Goal: Information Seeking & Learning: Learn about a topic

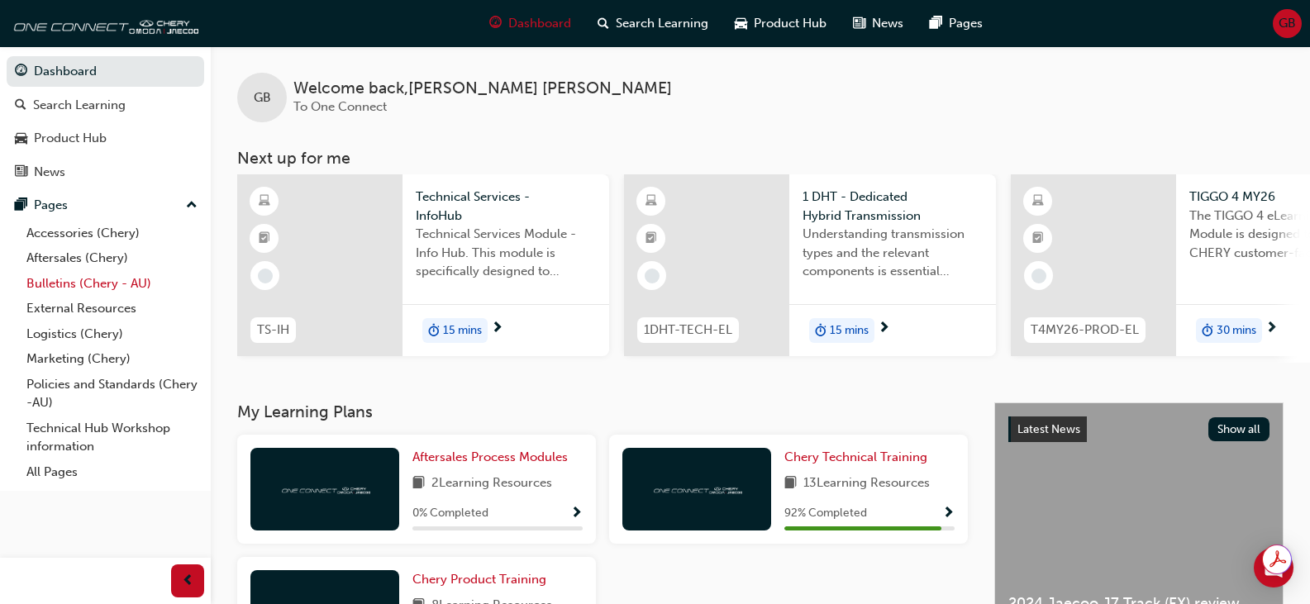
click at [120, 283] on link "Bulletins (Chery - AU)" at bounding box center [112, 284] width 184 height 26
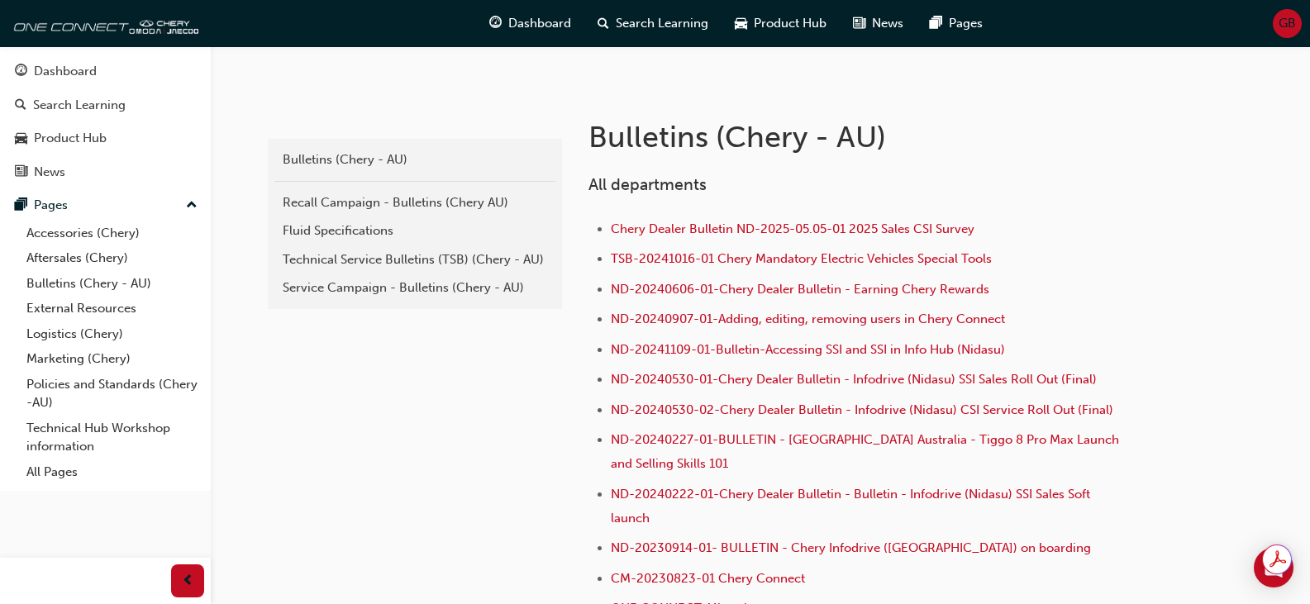
scroll to position [331, 0]
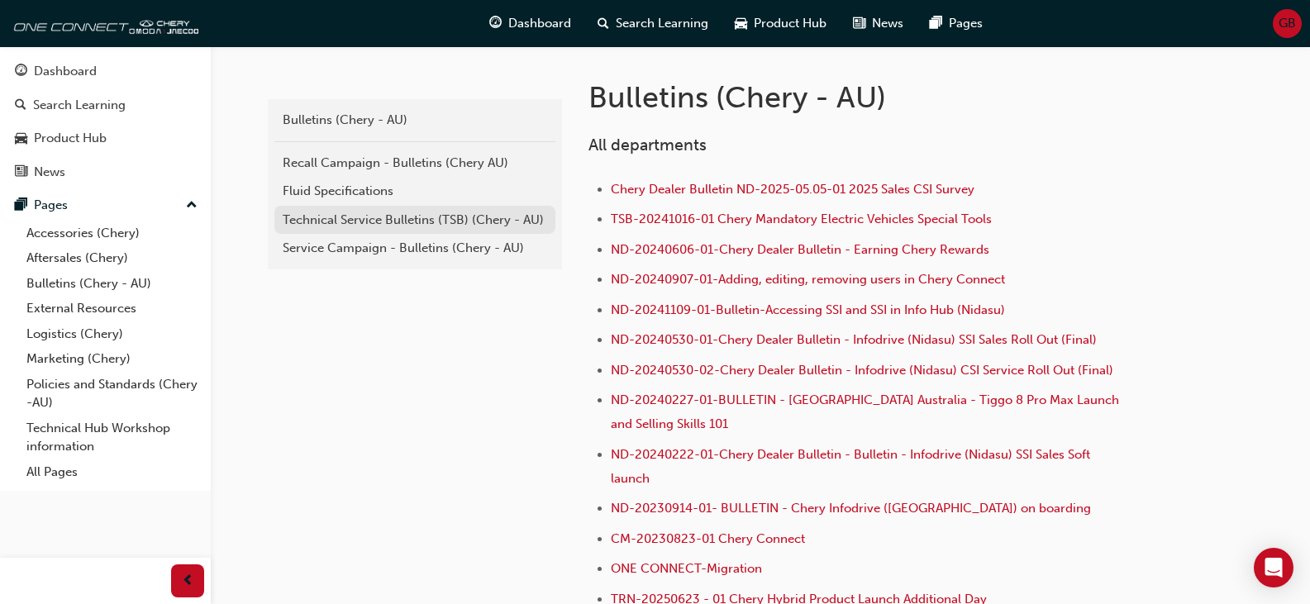
click at [455, 225] on div "Technical Service Bulletins (TSB) (Chery - AU)" at bounding box center [415, 220] width 264 height 19
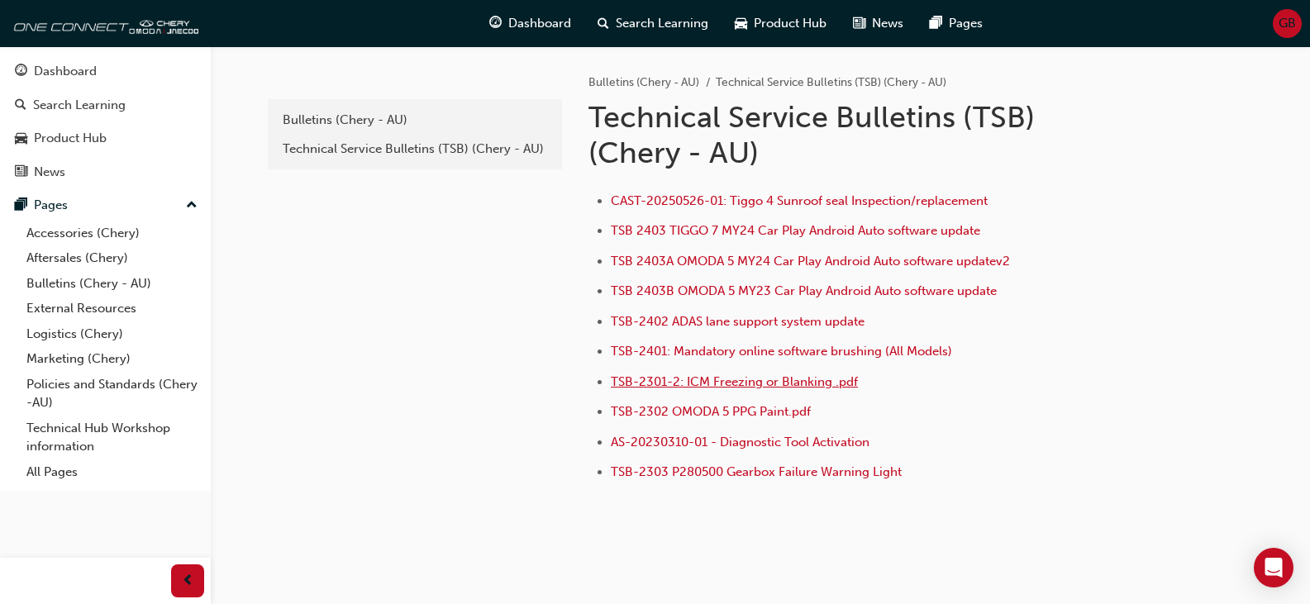
click at [779, 386] on span "TSB-2301-2: ICM Freezing or Blanking .pdf" at bounding box center [734, 381] width 247 height 15
click at [325, 118] on div "Bulletins (Chery - AU)" at bounding box center [415, 120] width 264 height 19
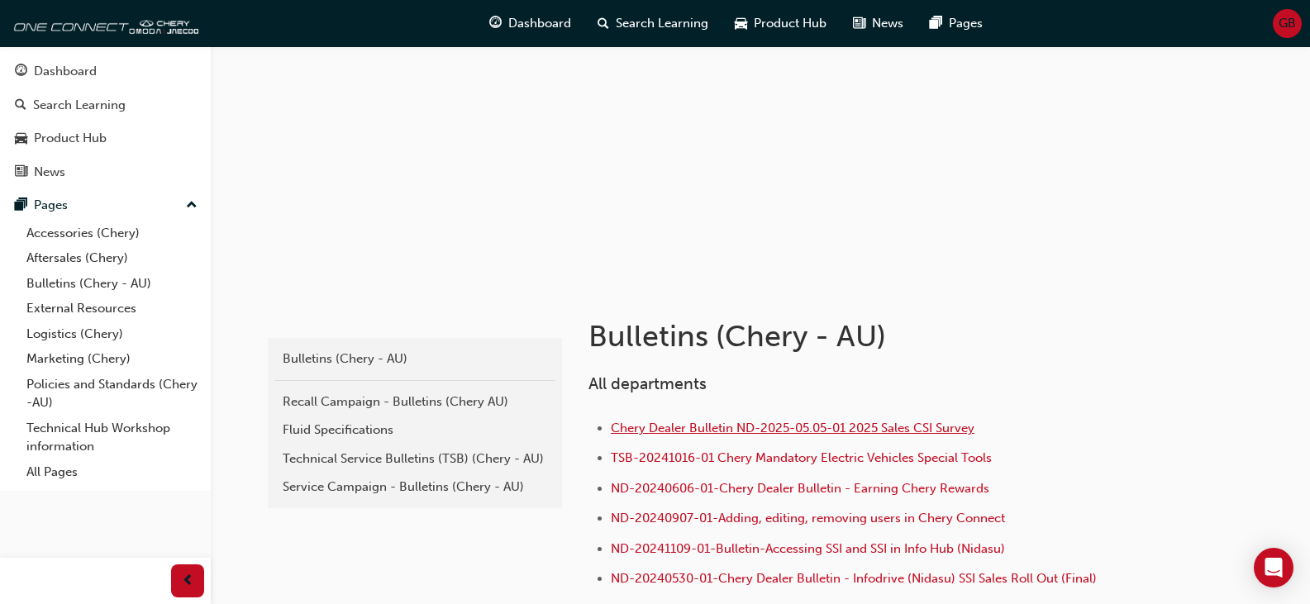
scroll to position [248, 0]
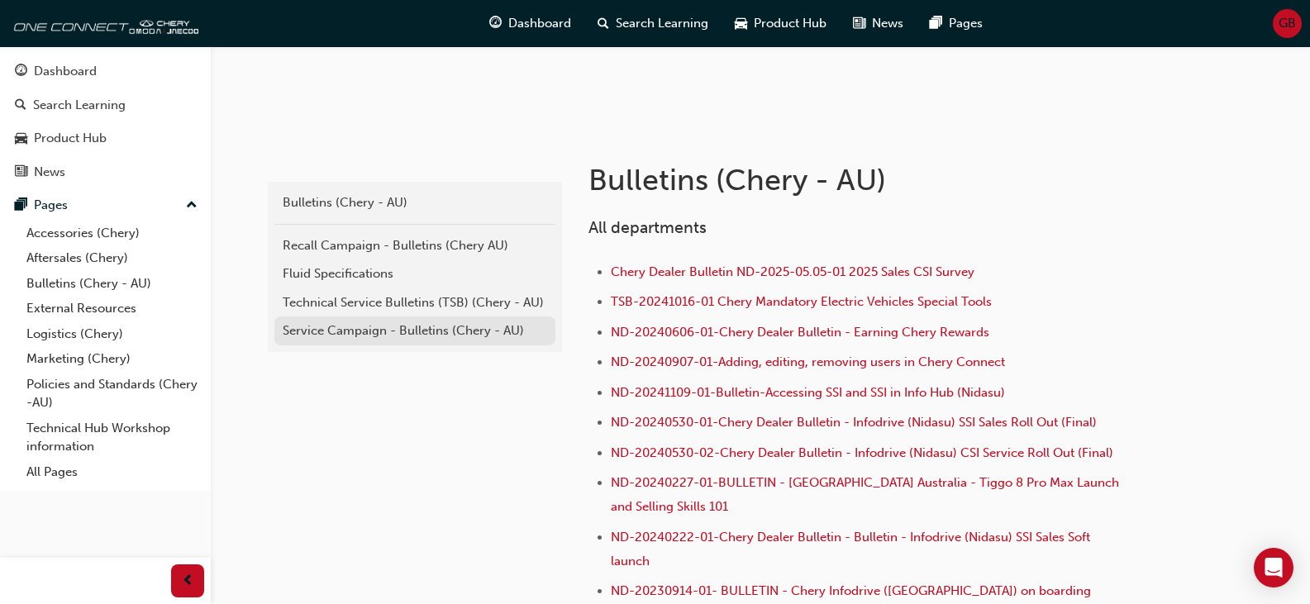
click at [466, 326] on div "Service Campaign - Bulletins (Chery - AU)" at bounding box center [415, 331] width 264 height 19
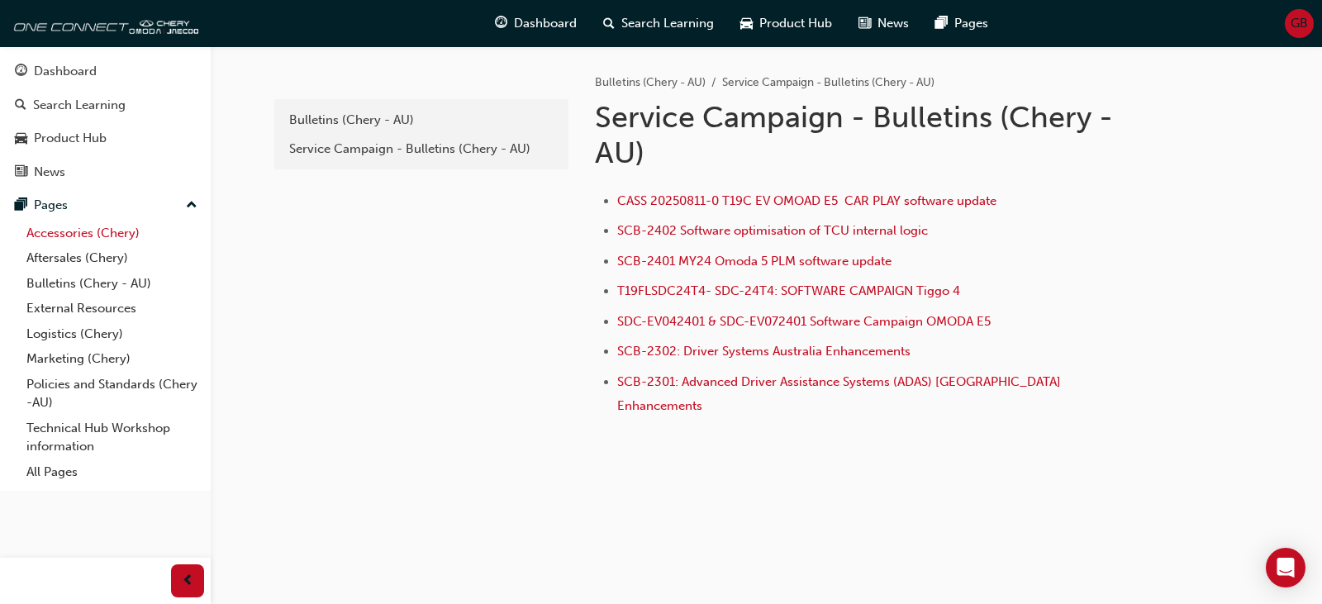
click at [90, 232] on link "Accessories (Chery)" at bounding box center [112, 234] width 184 height 26
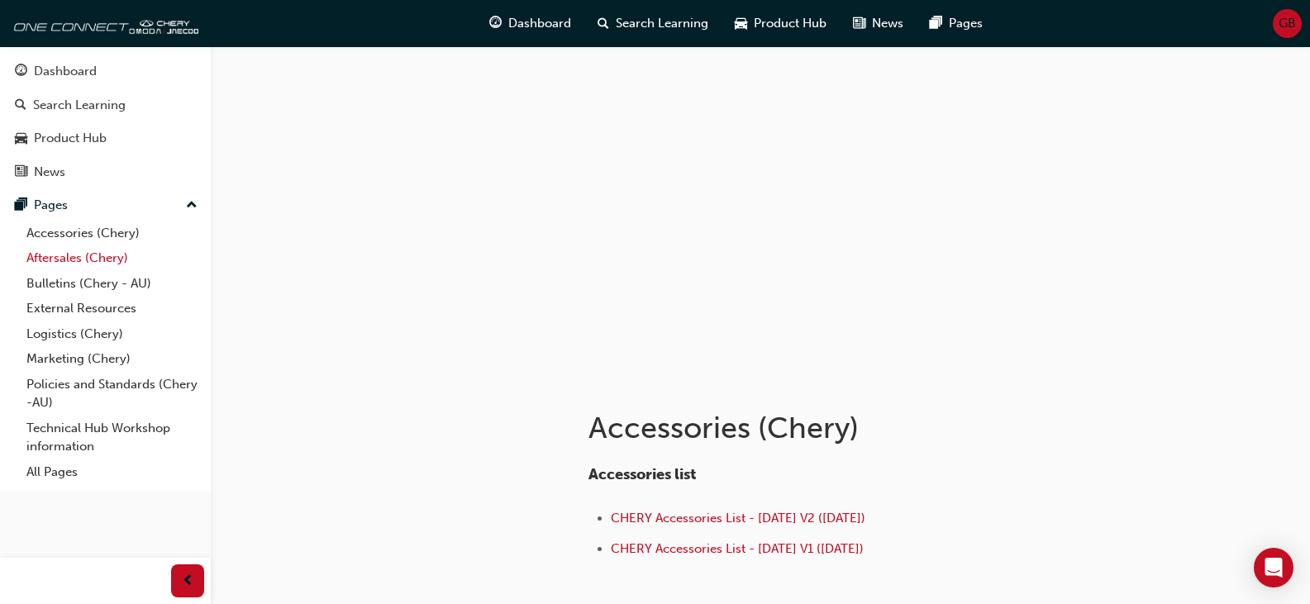
click at [93, 259] on link "Aftersales (Chery)" at bounding box center [112, 258] width 184 height 26
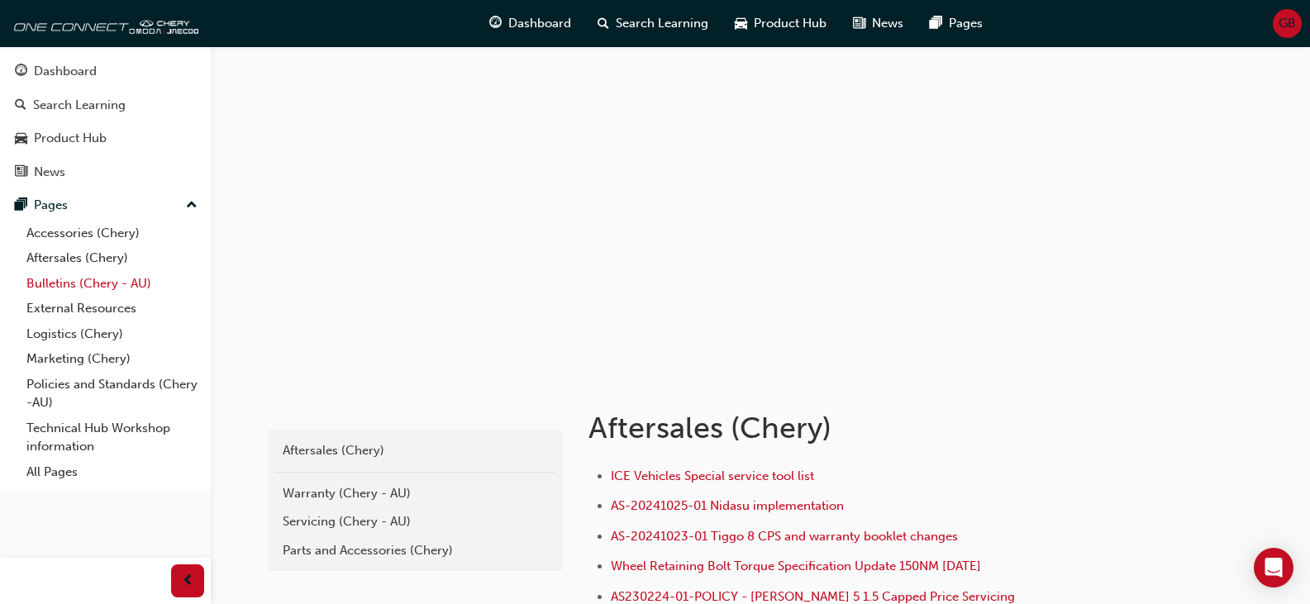
click at [95, 283] on link "Bulletins (Chery - AU)" at bounding box center [112, 284] width 184 height 26
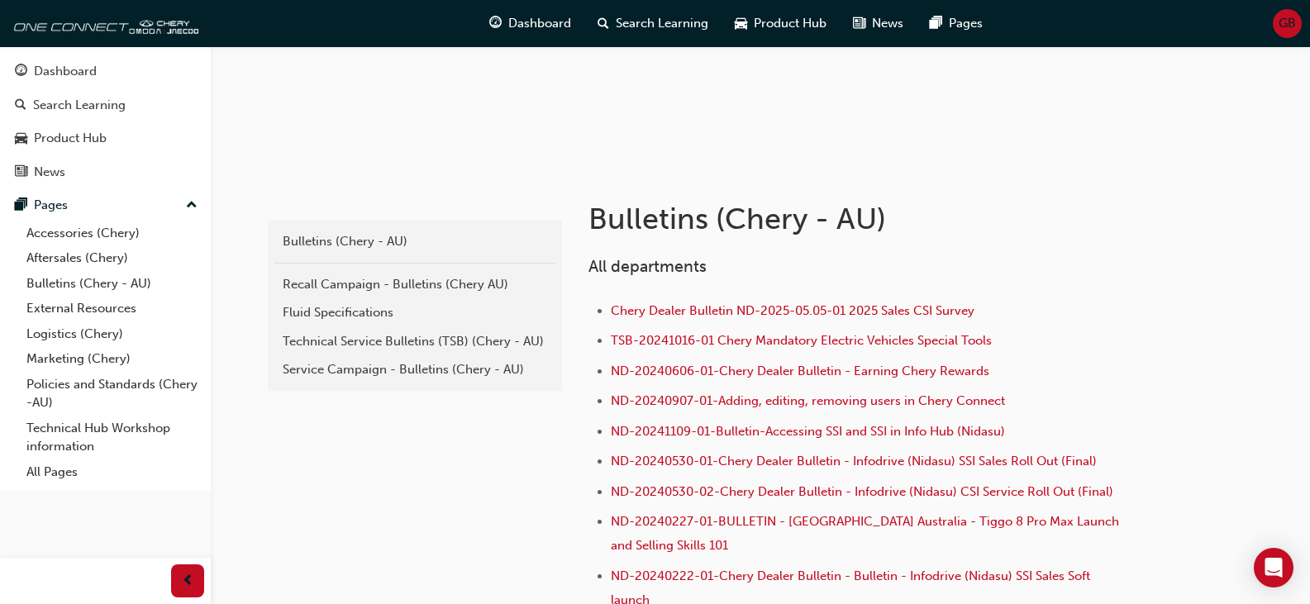
scroll to position [248, 0]
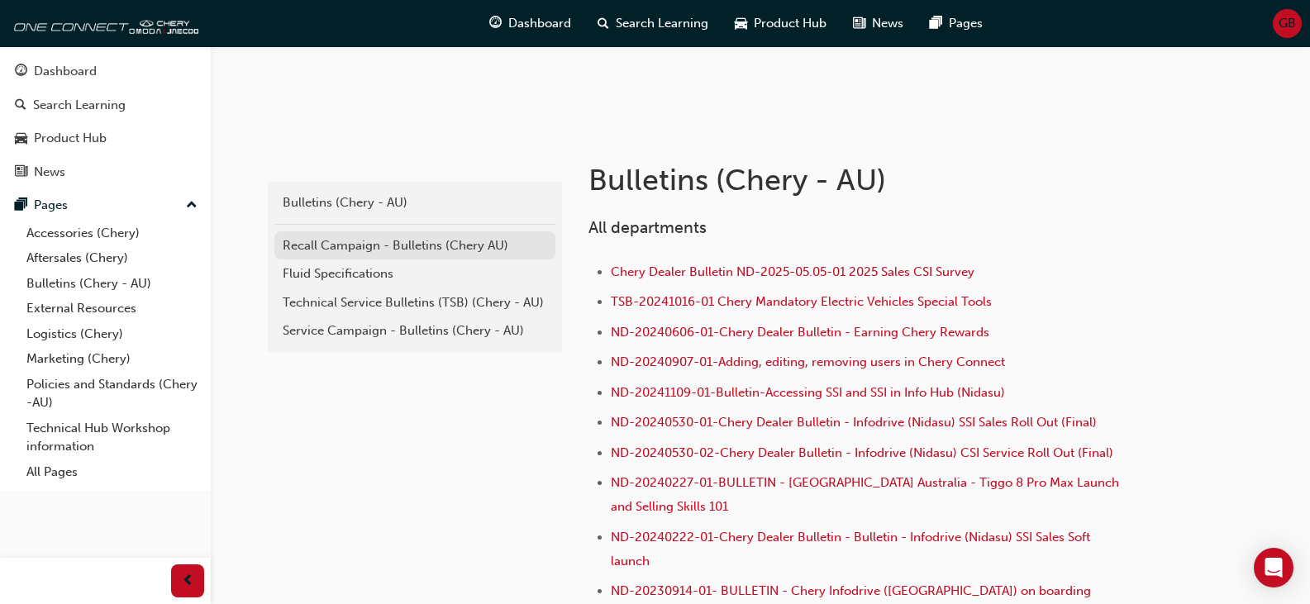
click at [333, 246] on div "Recall Campaign - Bulletins (Chery AU)" at bounding box center [415, 245] width 264 height 19
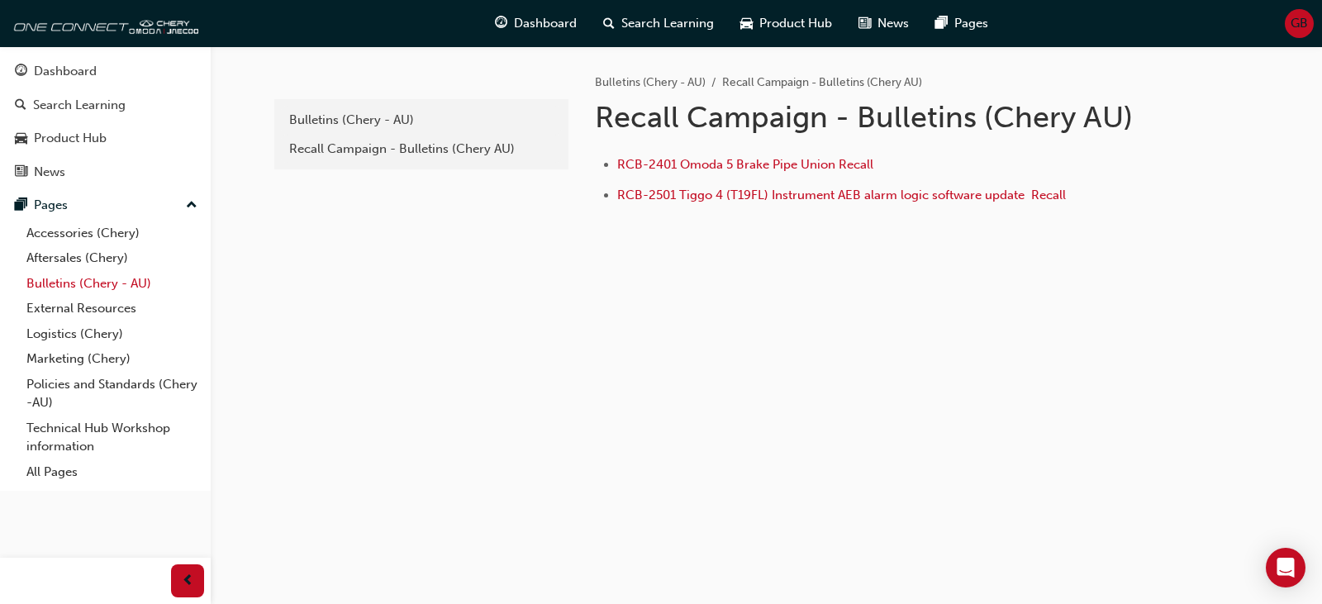
click at [96, 287] on link "Bulletins (Chery - AU)" at bounding box center [112, 284] width 184 height 26
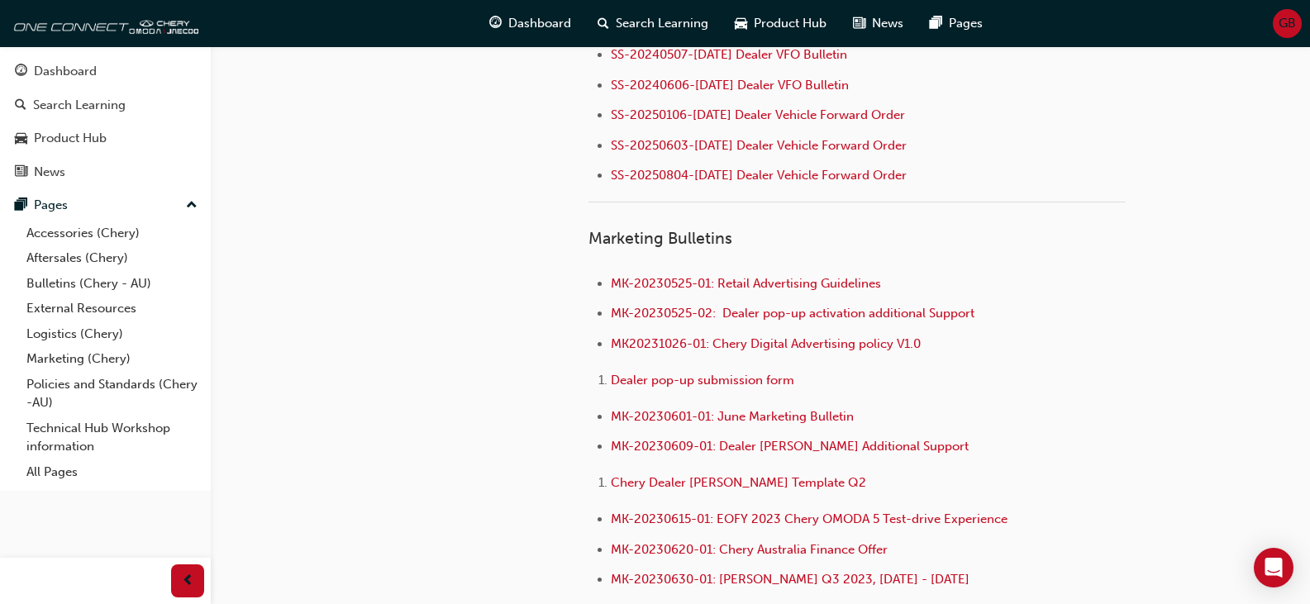
scroll to position [2472, 0]
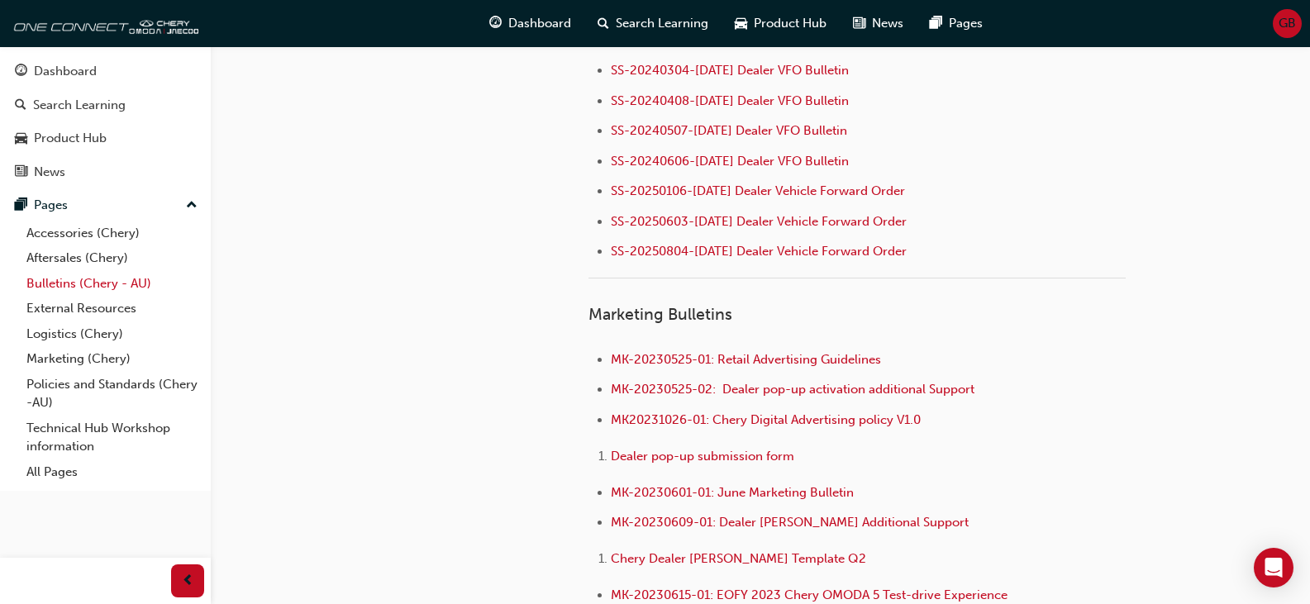
click at [62, 279] on link "Bulletins (Chery - AU)" at bounding box center [112, 284] width 184 height 26
click at [78, 283] on link "Bulletins (Chery - AU)" at bounding box center [112, 284] width 184 height 26
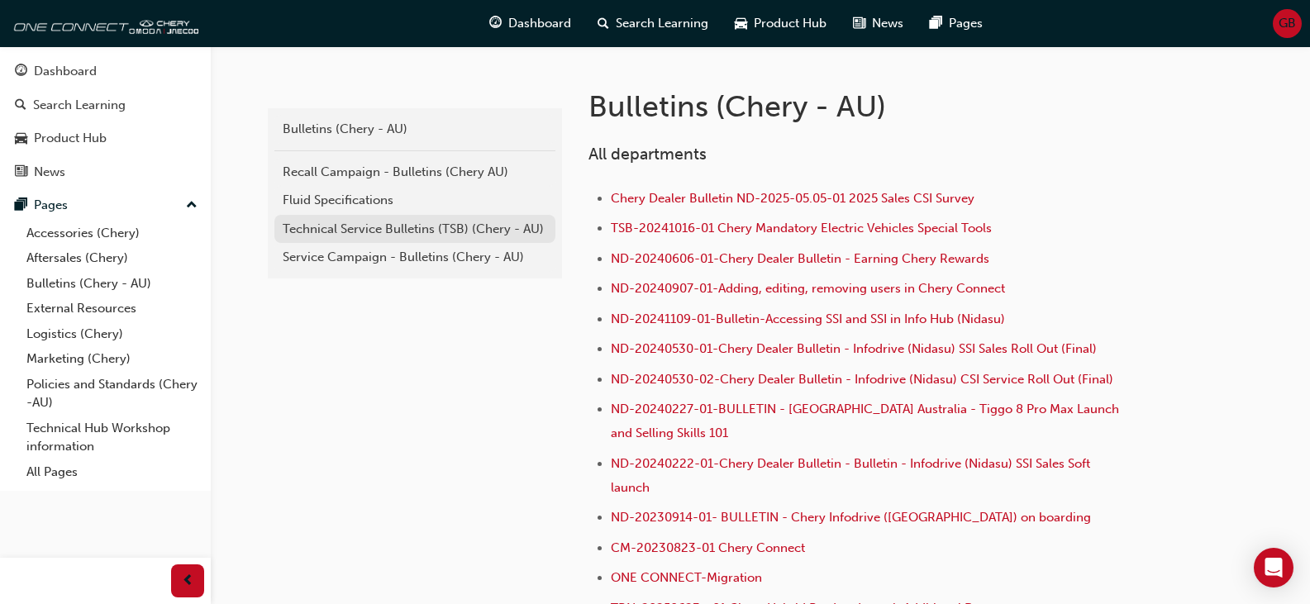
scroll to position [331, 0]
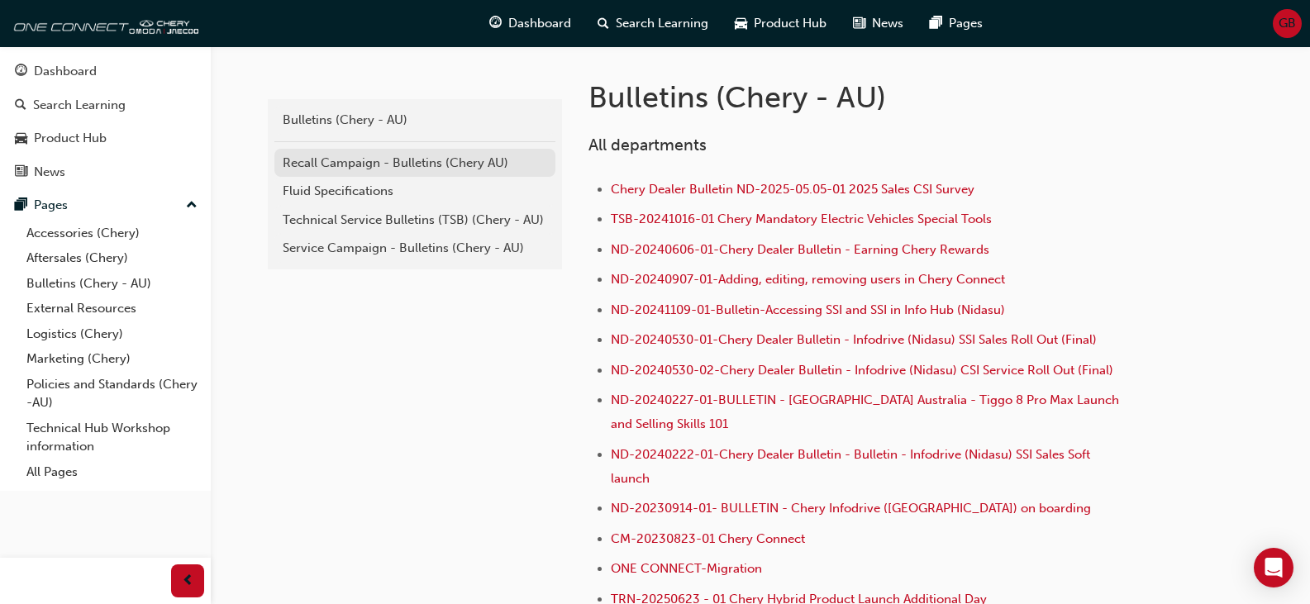
click at [406, 165] on div "Recall Campaign - Bulletins (Chery AU)" at bounding box center [415, 163] width 264 height 19
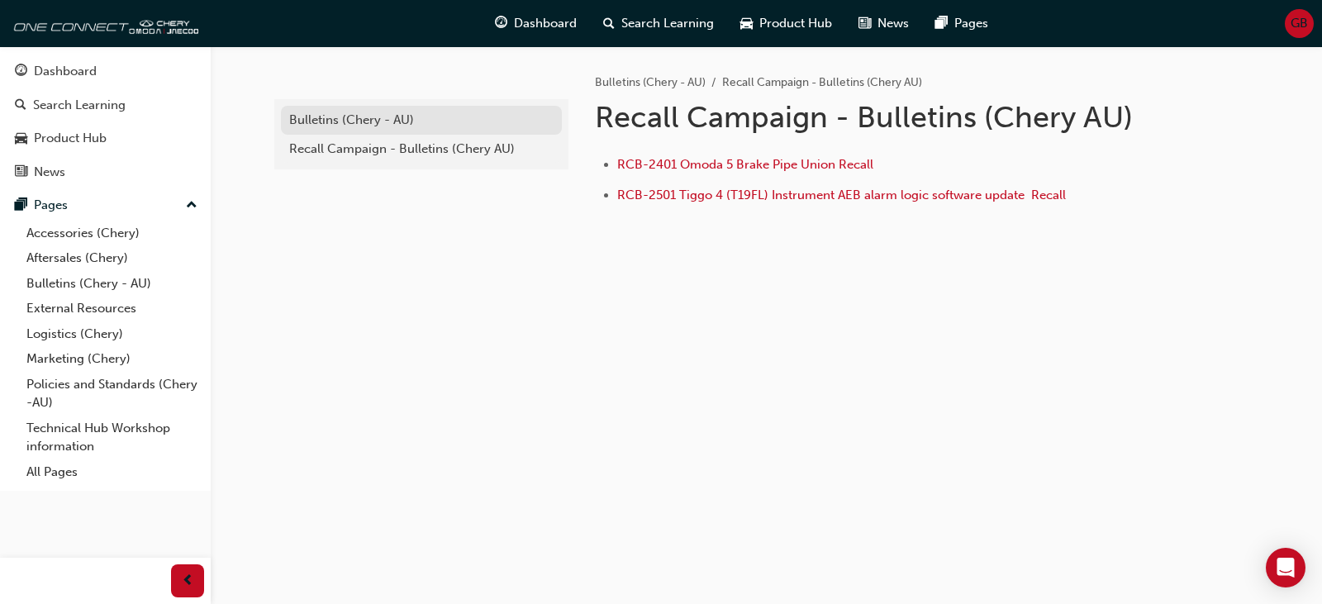
click at [372, 122] on div "Bulletins (Chery - AU)" at bounding box center [421, 120] width 264 height 19
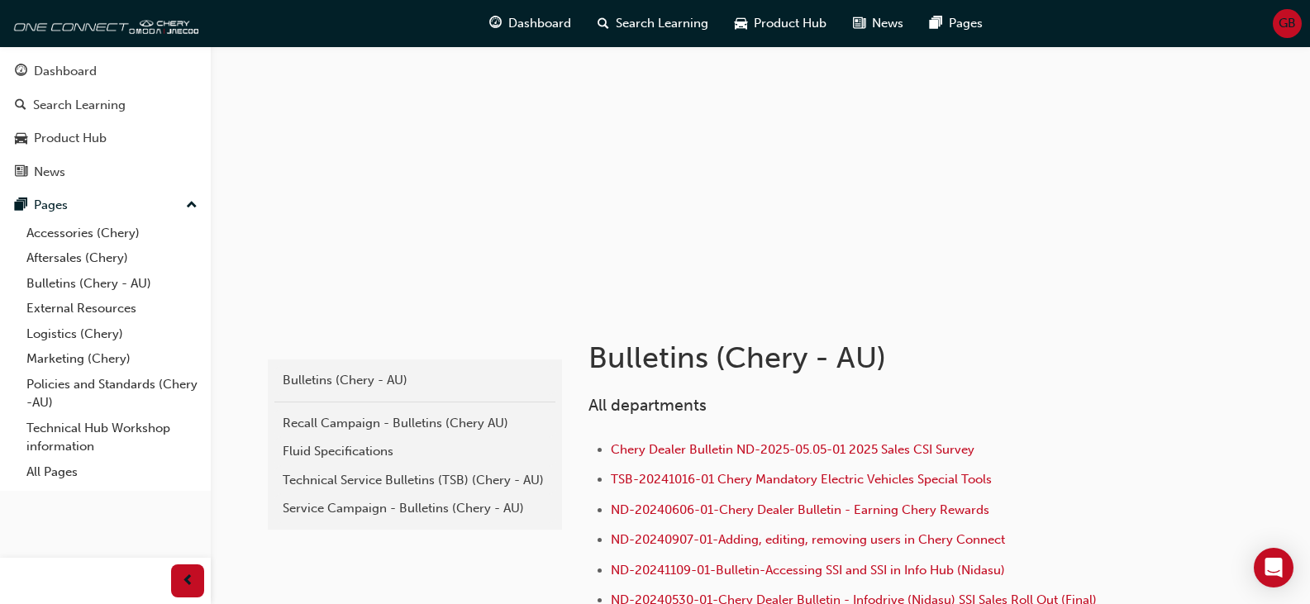
scroll to position [165, 0]
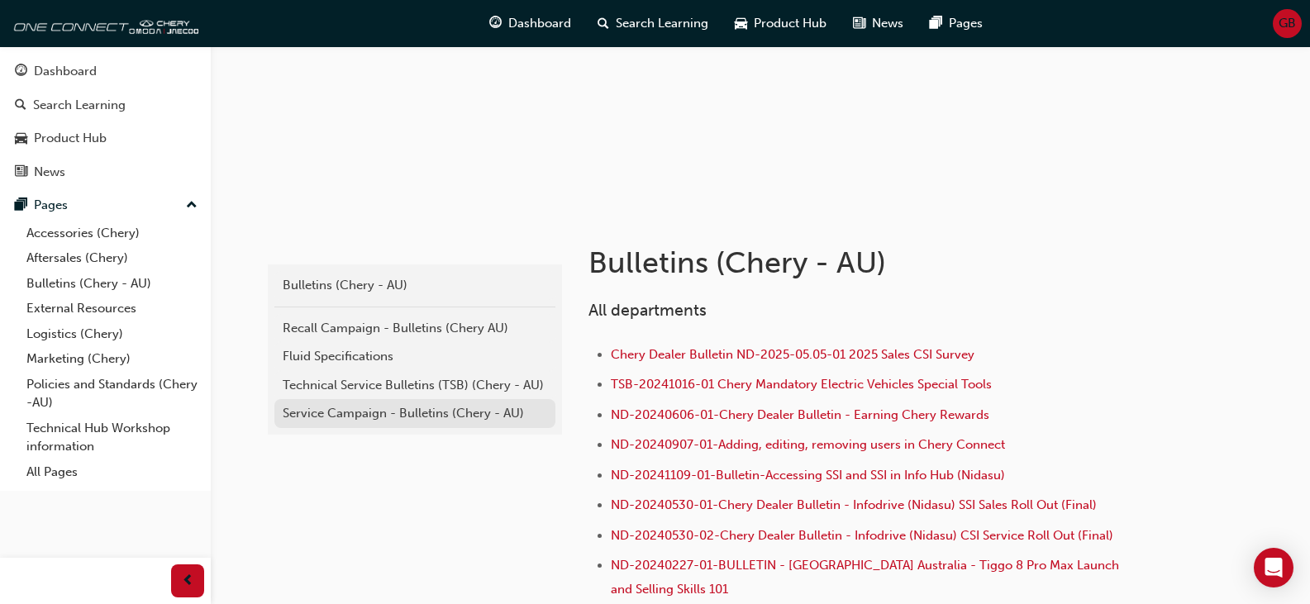
click at [405, 415] on div "Service Campaign - Bulletins (Chery - AU)" at bounding box center [415, 413] width 264 height 19
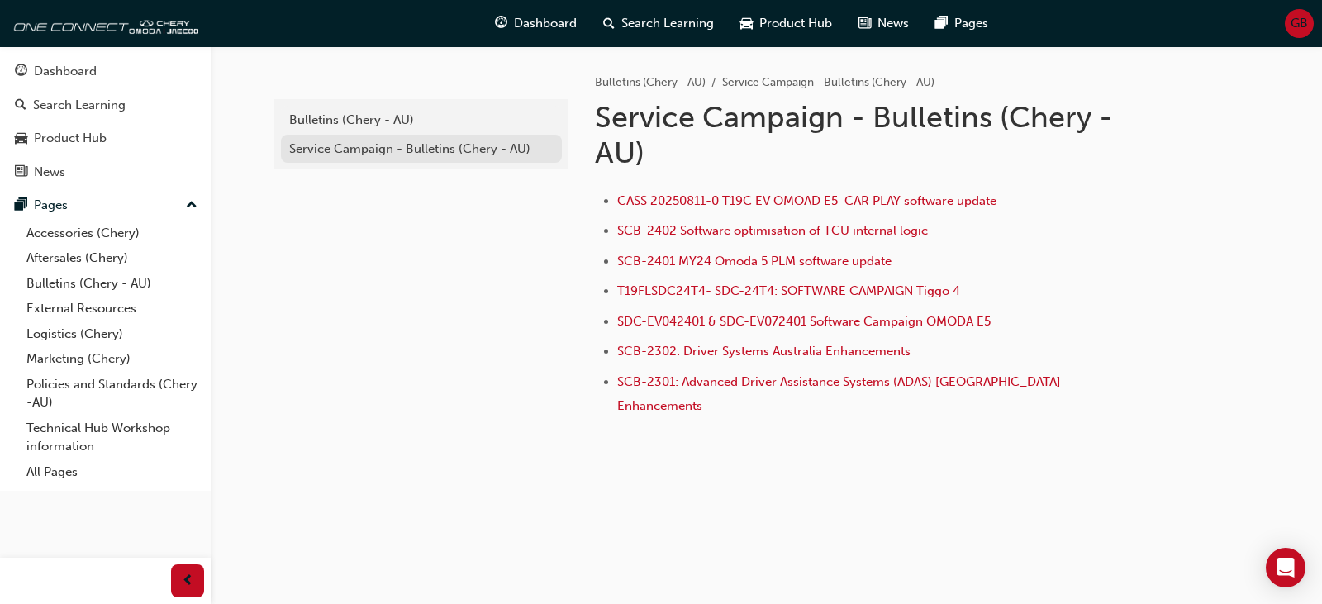
click at [433, 152] on div "Service Campaign - Bulletins (Chery - AU)" at bounding box center [421, 149] width 264 height 19
click at [357, 116] on div "Bulletins (Chery - AU)" at bounding box center [421, 120] width 264 height 19
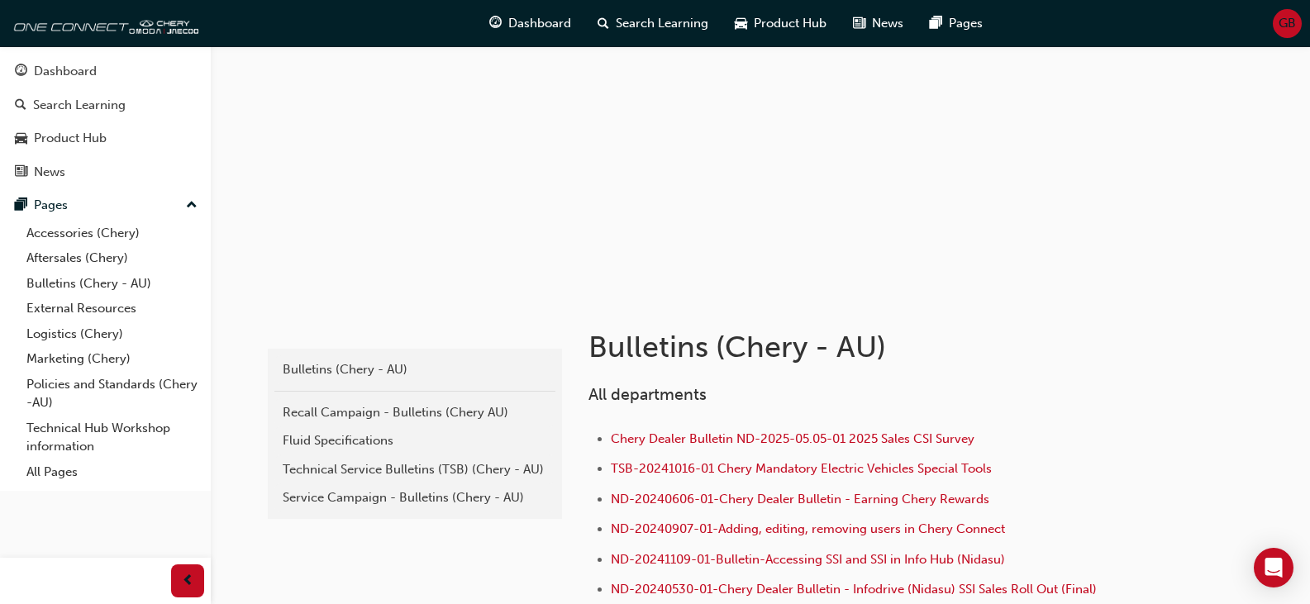
scroll to position [248, 0]
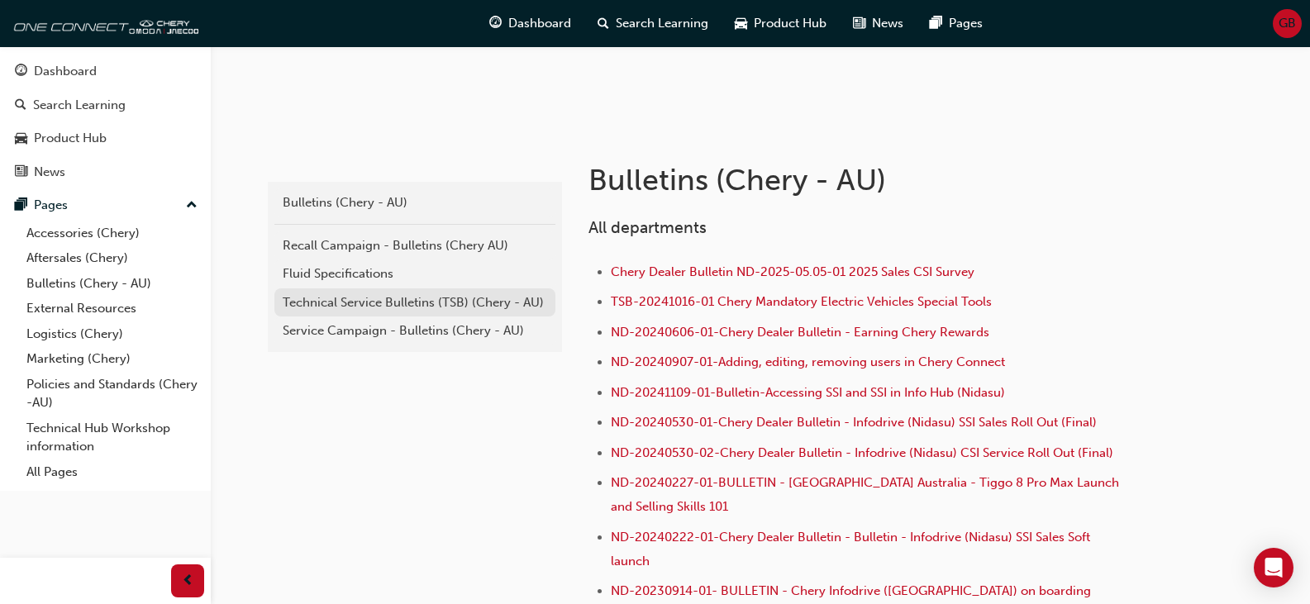
click at [367, 298] on div "Technical Service Bulletins (TSB) (Chery - AU)" at bounding box center [415, 302] width 264 height 19
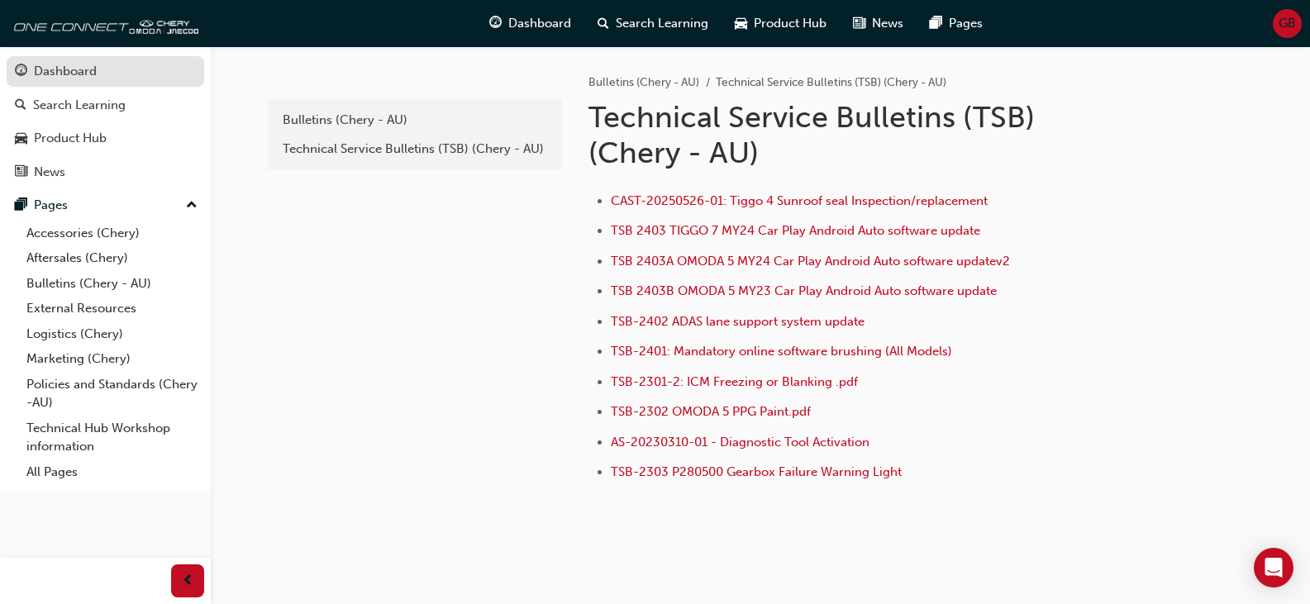
click at [60, 77] on div "Dashboard" at bounding box center [65, 71] width 63 height 19
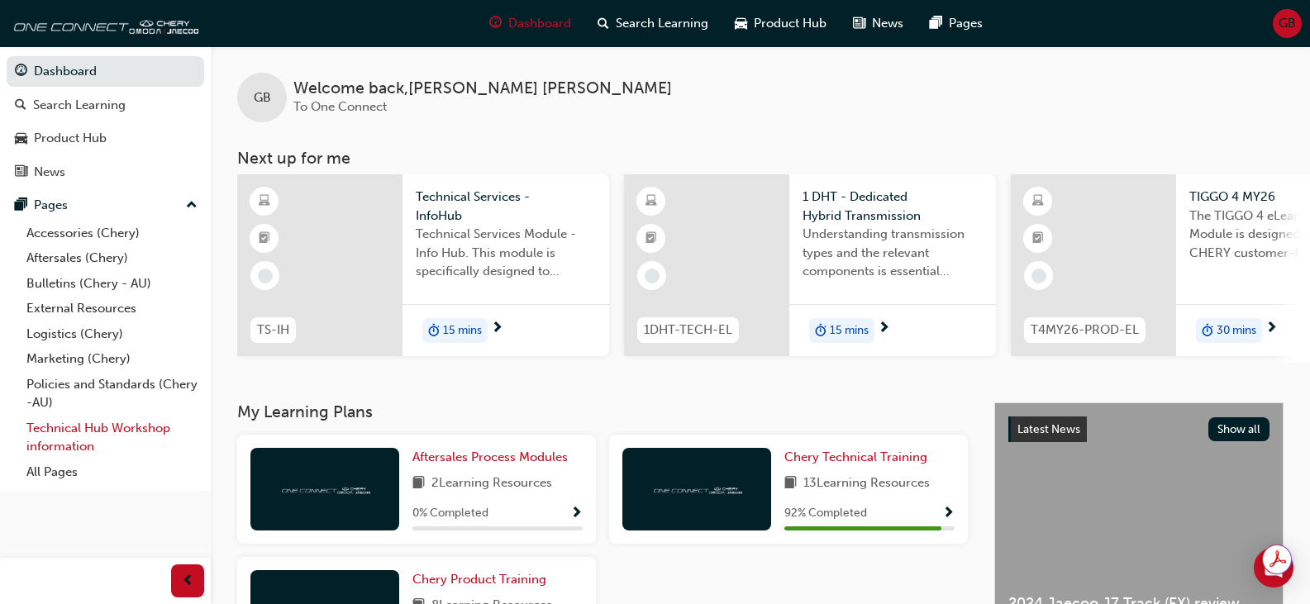
click at [93, 422] on link "Technical Hub Workshop information" at bounding box center [112, 438] width 184 height 44
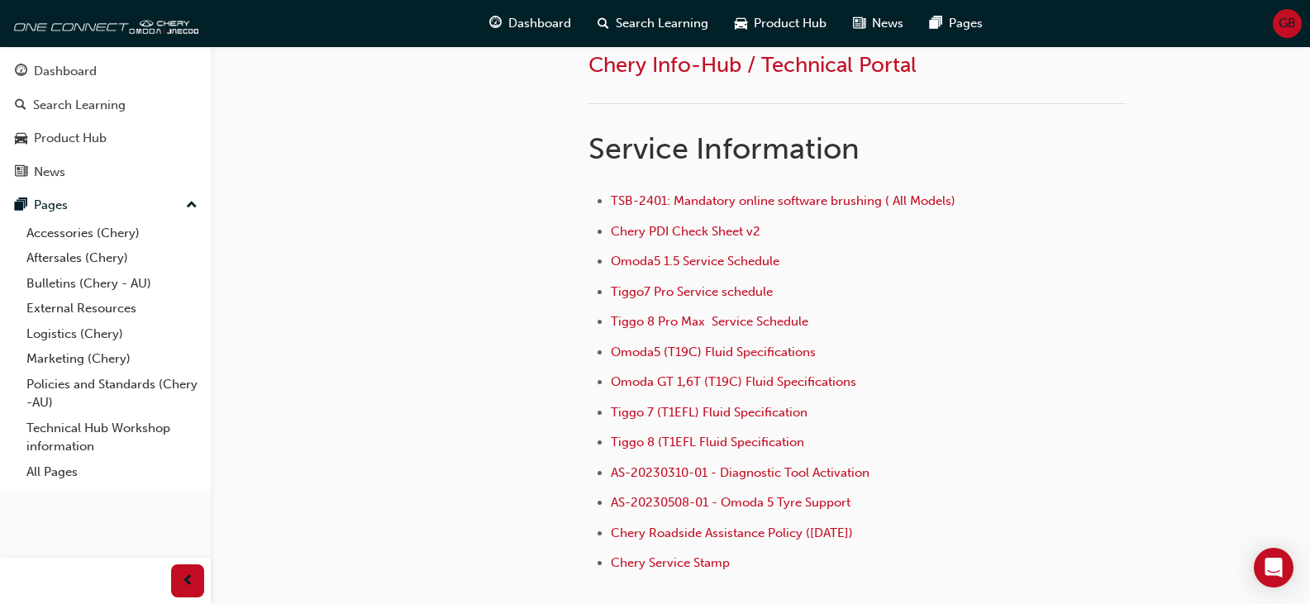
scroll to position [898, 0]
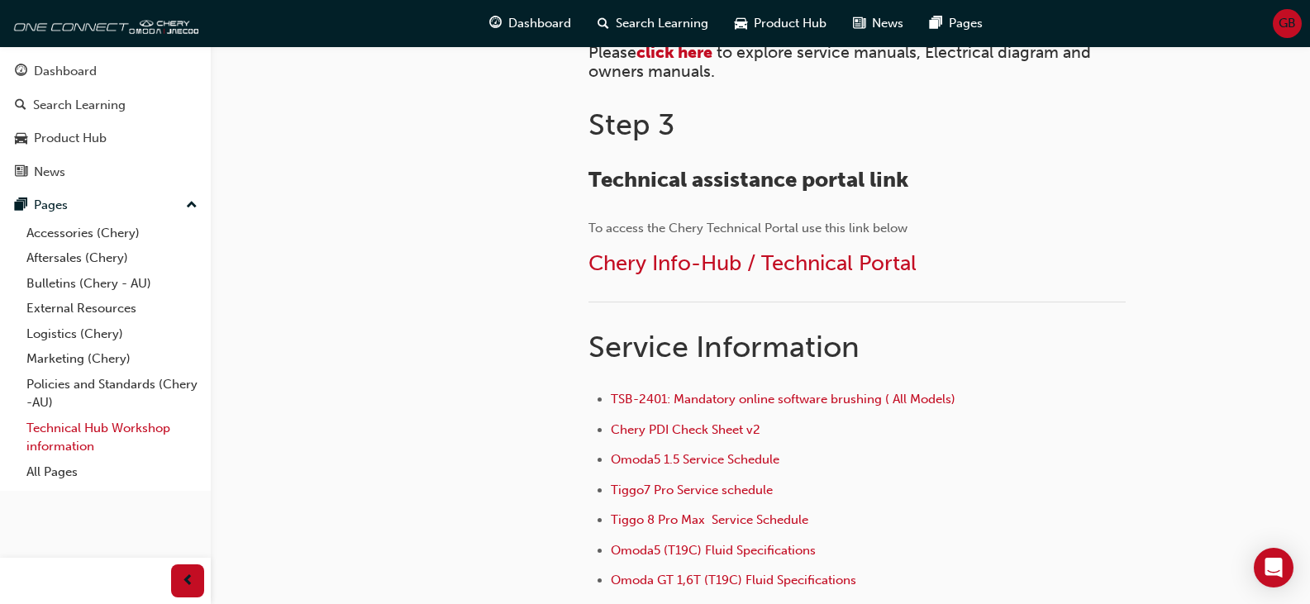
click at [69, 431] on link "Technical Hub Workshop information" at bounding box center [112, 438] width 184 height 44
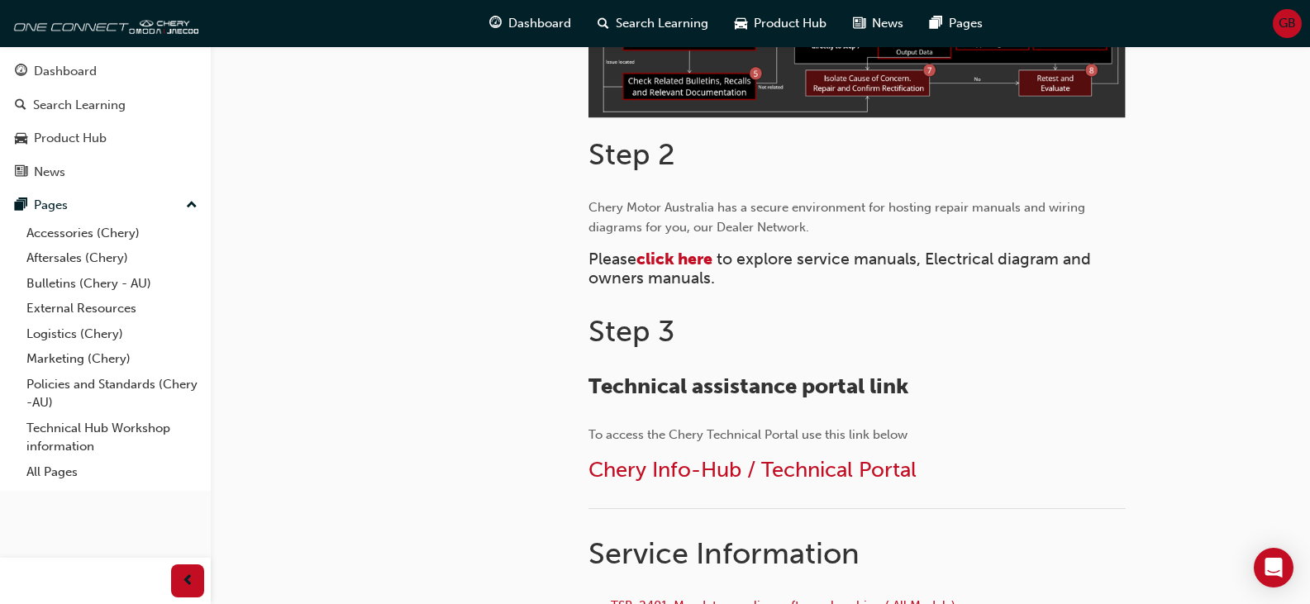
scroll to position [485, 0]
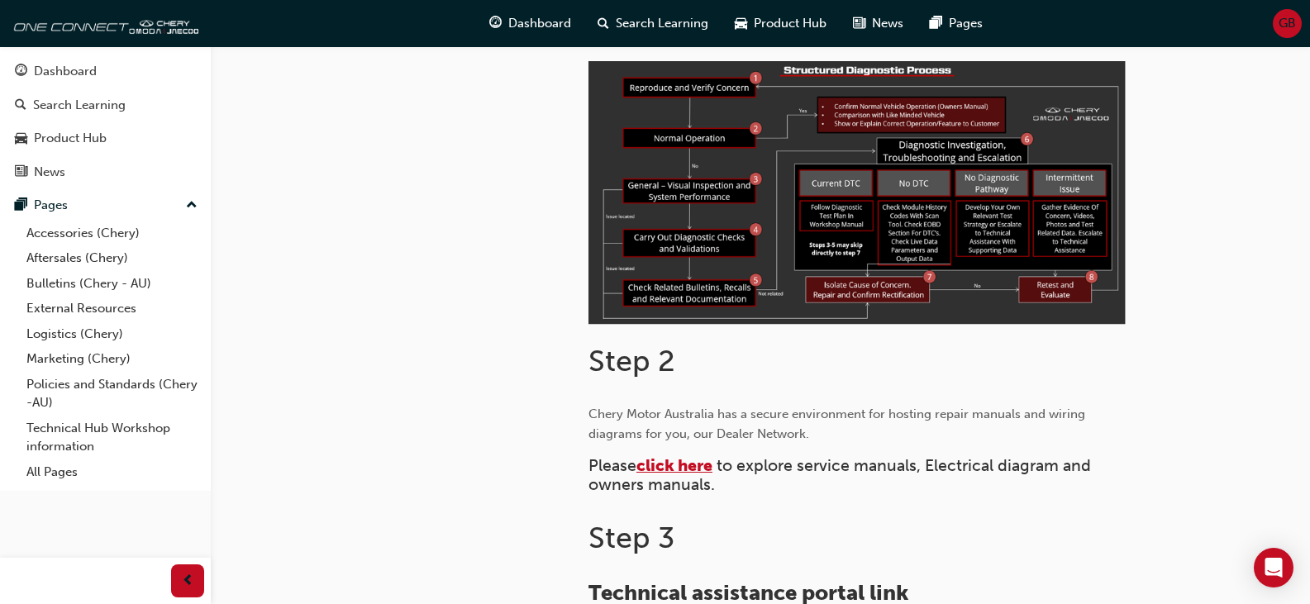
click at [665, 459] on span "click here" at bounding box center [674, 465] width 76 height 19
